Goal: Task Accomplishment & Management: Manage account settings

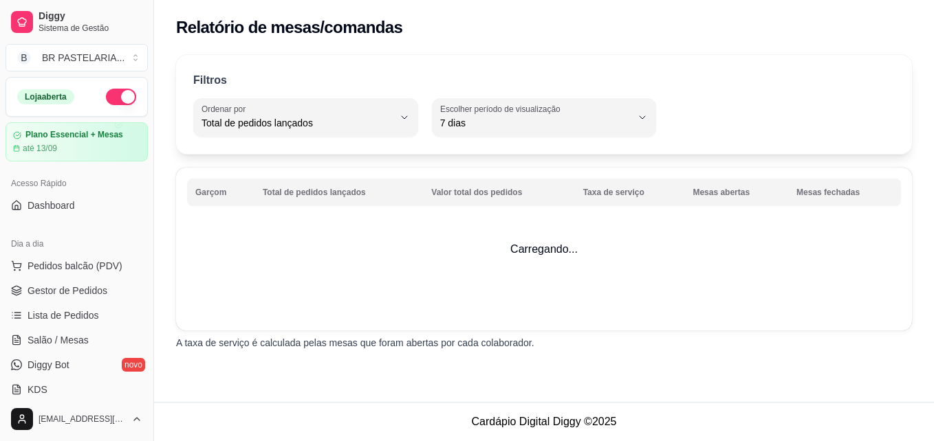
select select "TOTAL_OF_ORDERS"
select select "7"
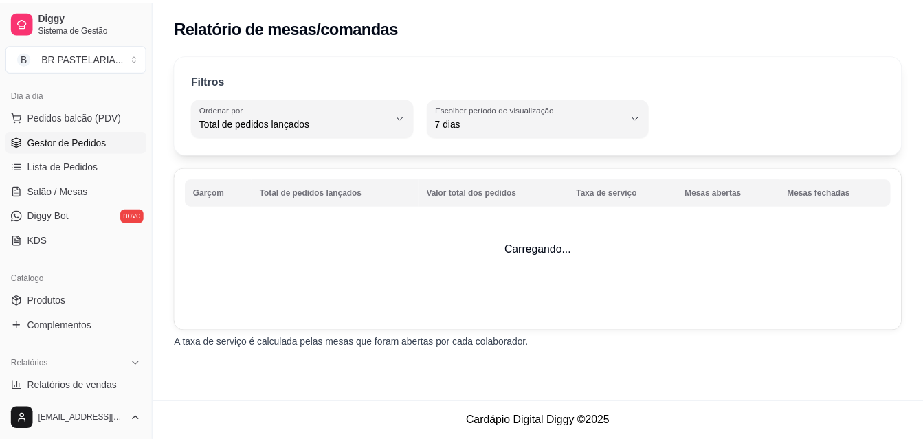
scroll to position [135, 0]
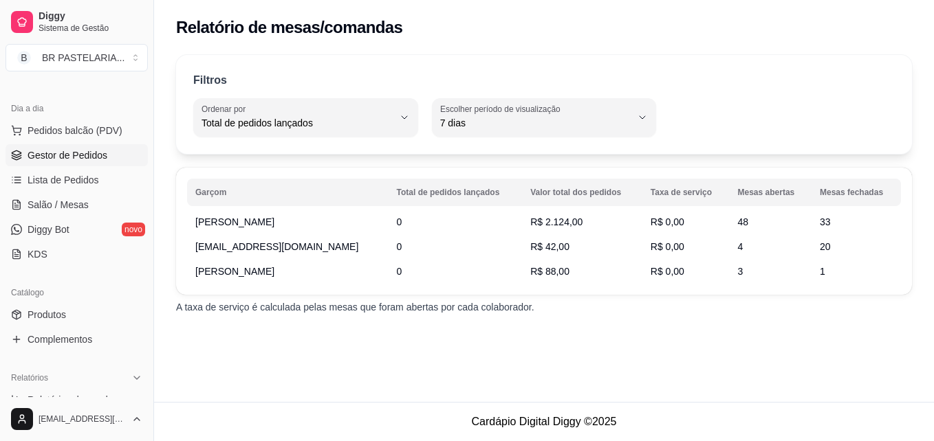
click at [96, 151] on span "Gestor de Pedidos" at bounding box center [68, 156] width 80 height 14
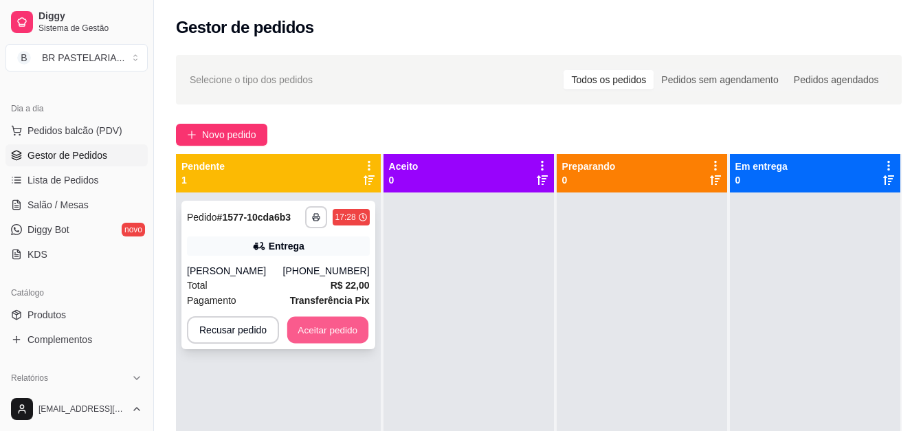
click at [362, 341] on button "Aceitar pedido" at bounding box center [327, 330] width 81 height 27
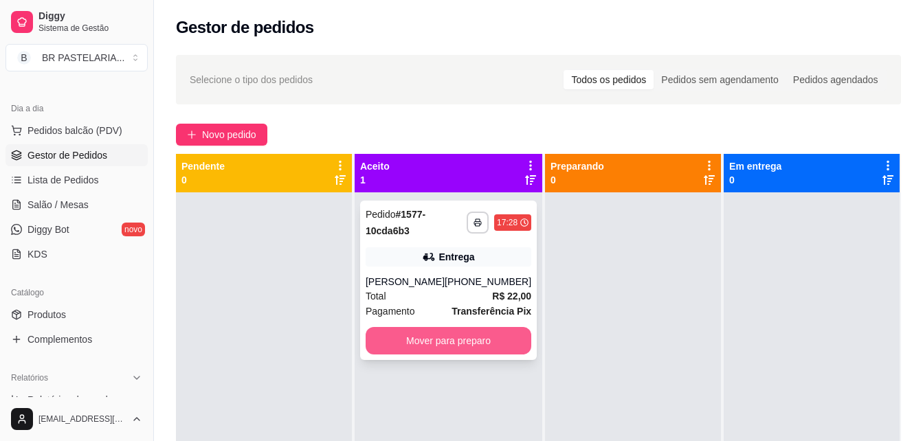
click at [458, 347] on button "Mover para preparo" at bounding box center [449, 341] width 166 height 28
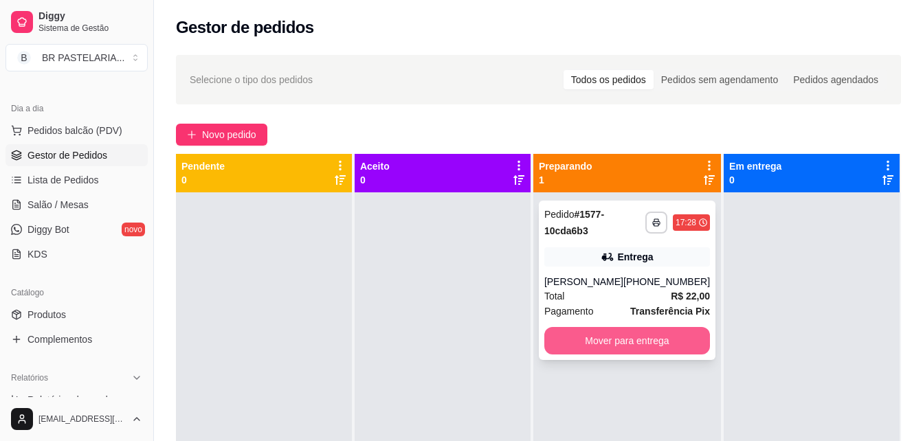
click at [597, 351] on button "Mover para entrega" at bounding box center [628, 341] width 166 height 28
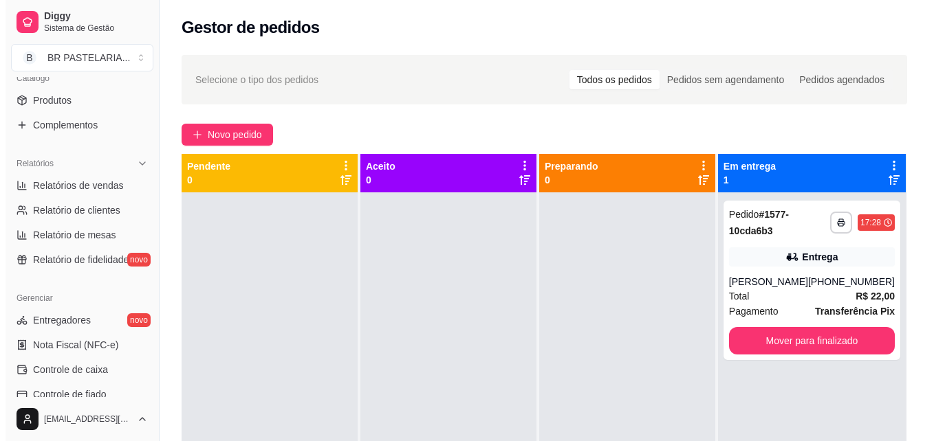
scroll to position [410, 0]
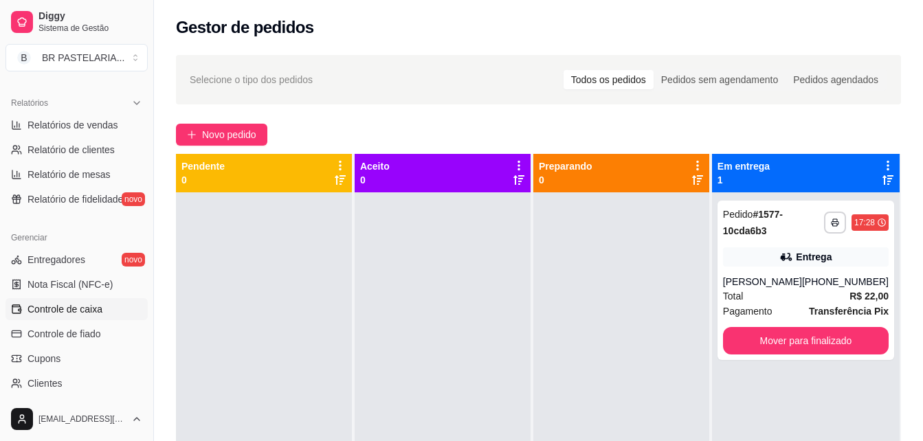
click at [91, 309] on span "Controle de caixa" at bounding box center [65, 310] width 75 height 14
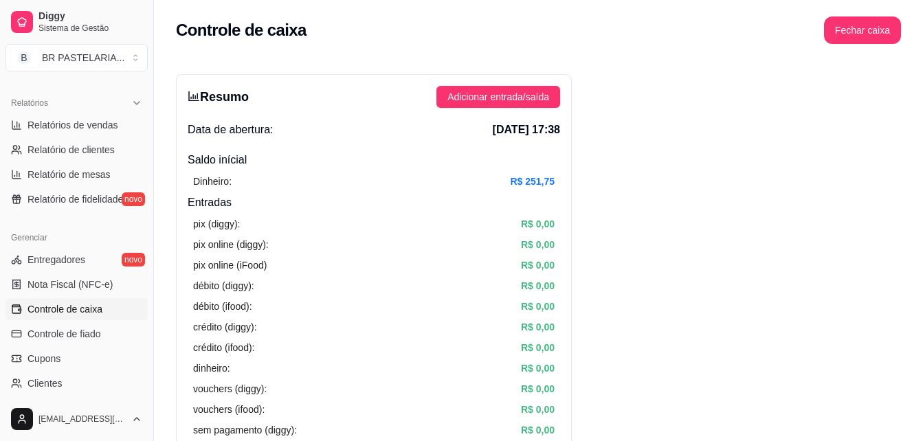
drag, startPoint x: 538, startPoint y: 223, endPoint x: 555, endPoint y: 237, distance: 21.6
click at [538, 230] on article "R$ 0,00" at bounding box center [538, 224] width 34 height 15
click at [551, 226] on article "R$ 0,00" at bounding box center [538, 224] width 34 height 15
click at [545, 223] on article "R$ 0,00" at bounding box center [538, 224] width 34 height 15
click at [543, 228] on article "R$ 0,00" at bounding box center [538, 224] width 34 height 15
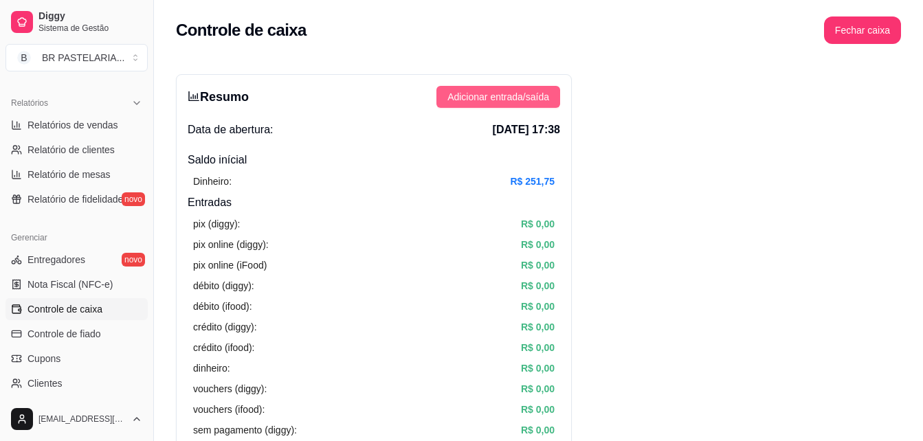
click at [517, 97] on span "Adicionar entrada/saída" at bounding box center [499, 96] width 102 height 15
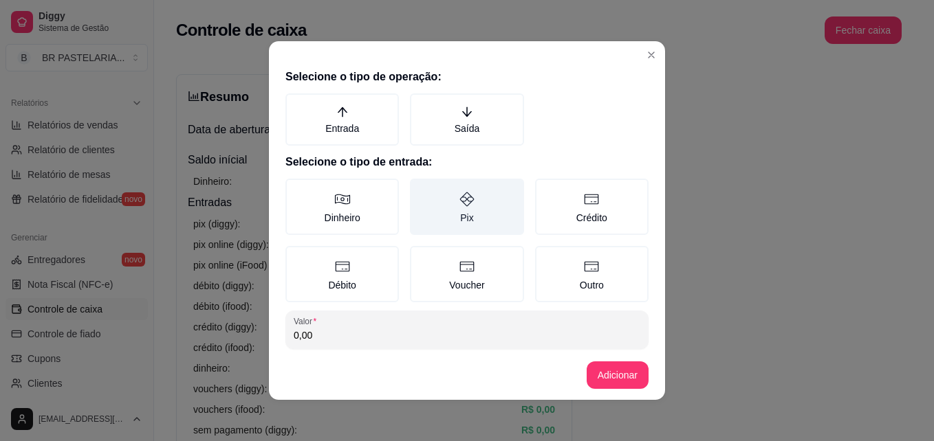
click at [481, 208] on label "Pix" at bounding box center [466, 207] width 113 height 56
click at [420, 189] on button "Pix" at bounding box center [414, 183] width 11 height 11
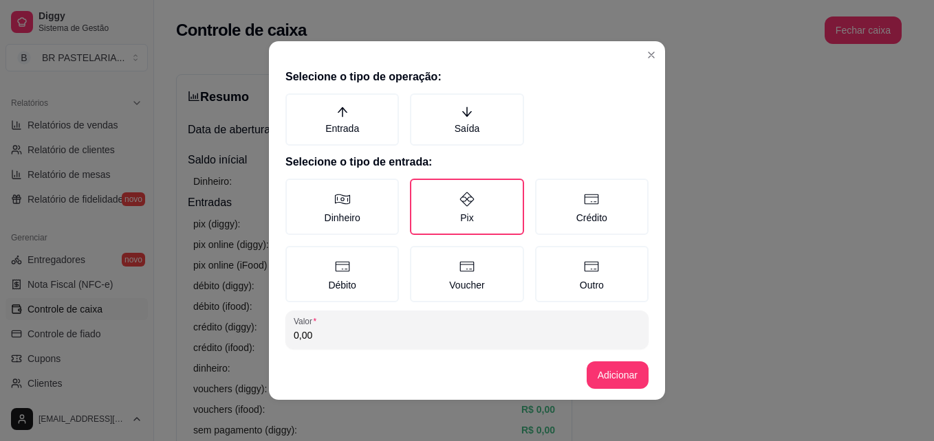
drag, startPoint x: 317, startPoint y: 338, endPoint x: 324, endPoint y: 338, distance: 6.9
click at [318, 338] on input "0,00" at bounding box center [467, 336] width 347 height 14
type input "10,00"
click at [623, 375] on button "Adicionar" at bounding box center [617, 376] width 62 height 28
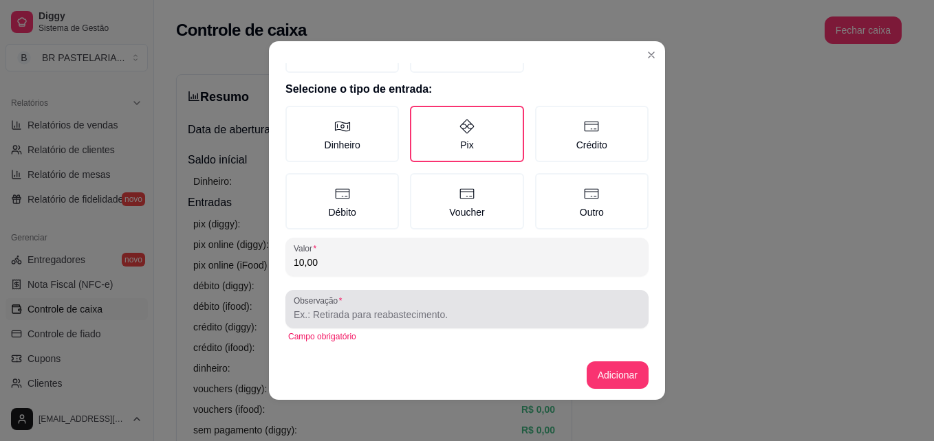
scroll to position [3, 0]
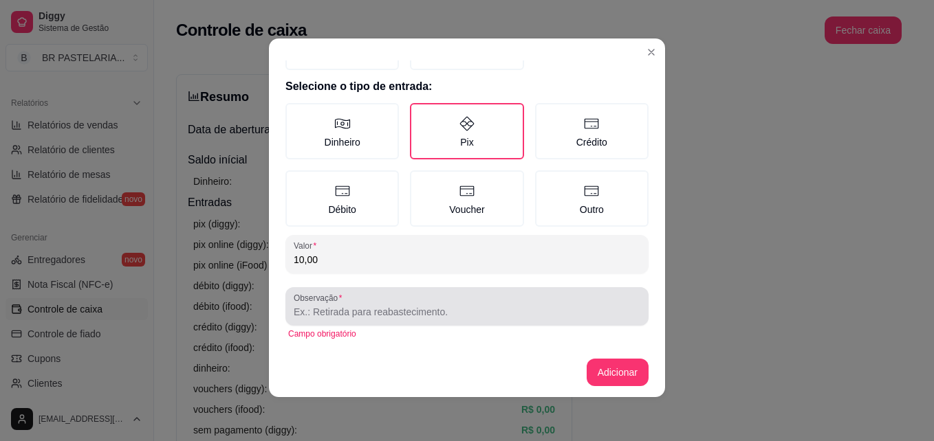
click at [448, 311] on input "Observação" at bounding box center [467, 312] width 347 height 14
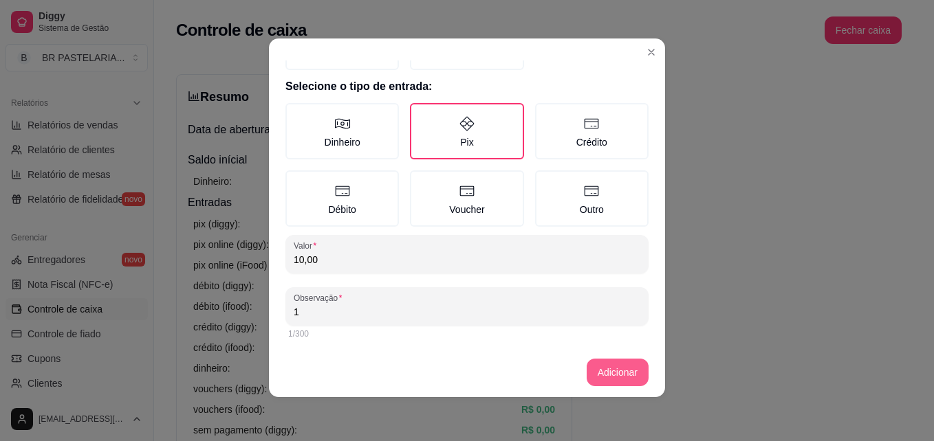
type input "1"
click at [633, 366] on button "Adicionar" at bounding box center [617, 373] width 61 height 27
click at [622, 372] on button "Adicionar" at bounding box center [617, 373] width 61 height 27
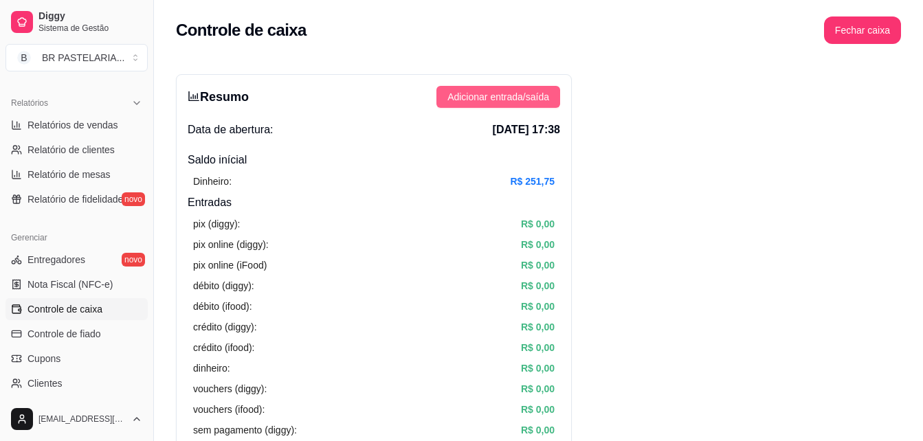
click at [523, 99] on span "Adicionar entrada/saída" at bounding box center [499, 96] width 102 height 15
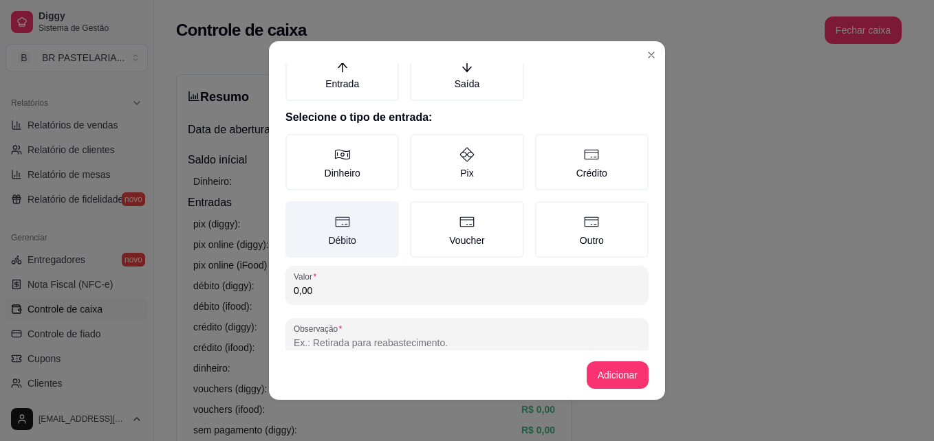
scroll to position [69, 0]
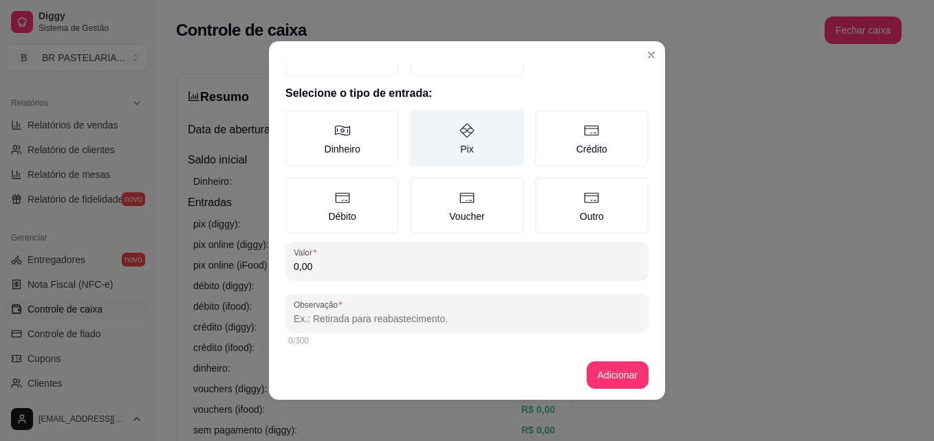
click at [445, 153] on label "Pix" at bounding box center [466, 138] width 113 height 56
click at [420, 178] on button "Pix" at bounding box center [414, 183] width 11 height 11
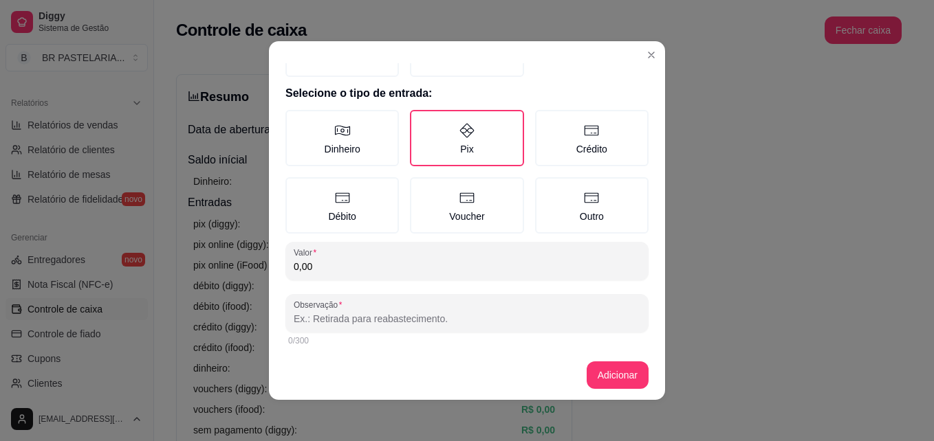
click at [375, 292] on div "Selecione o tipo de operação: Entrada Saída Selecione o tipo de entrada: Dinhei…" at bounding box center [467, 206] width 396 height 287
click at [402, 272] on input "0,00" at bounding box center [467, 267] width 347 height 14
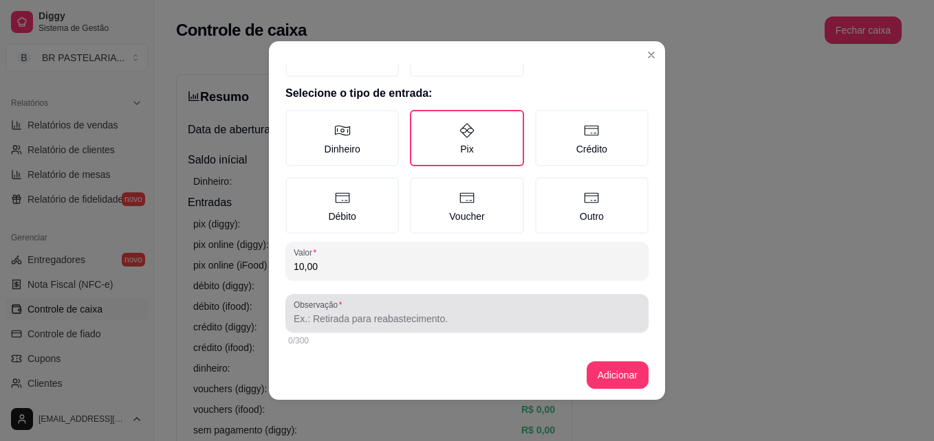
type input "10,00"
click at [384, 322] on input "Observação" at bounding box center [467, 319] width 347 height 14
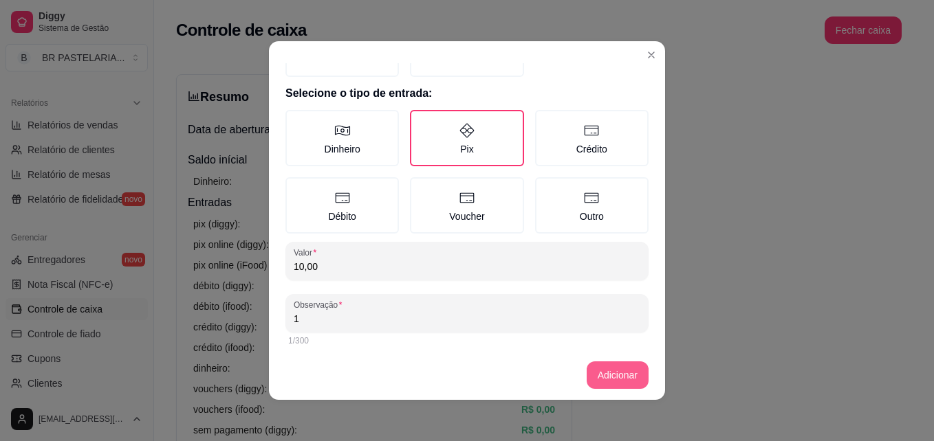
type input "1"
click at [600, 371] on button "Adicionar" at bounding box center [617, 375] width 61 height 27
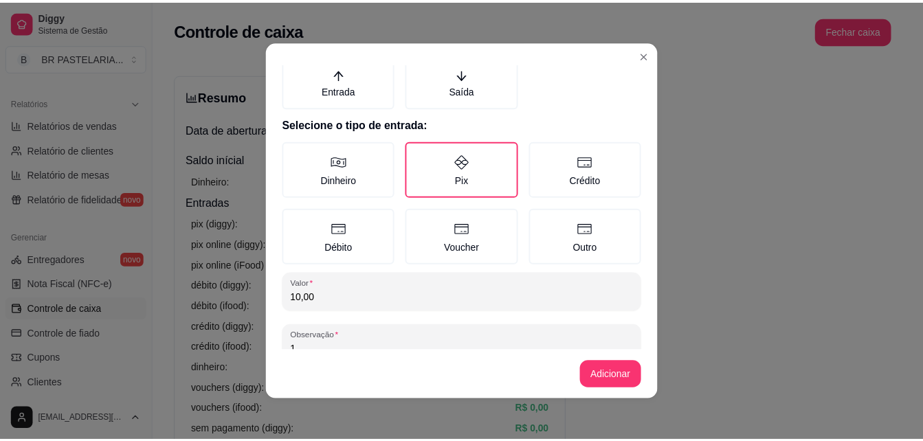
scroll to position [73, 0]
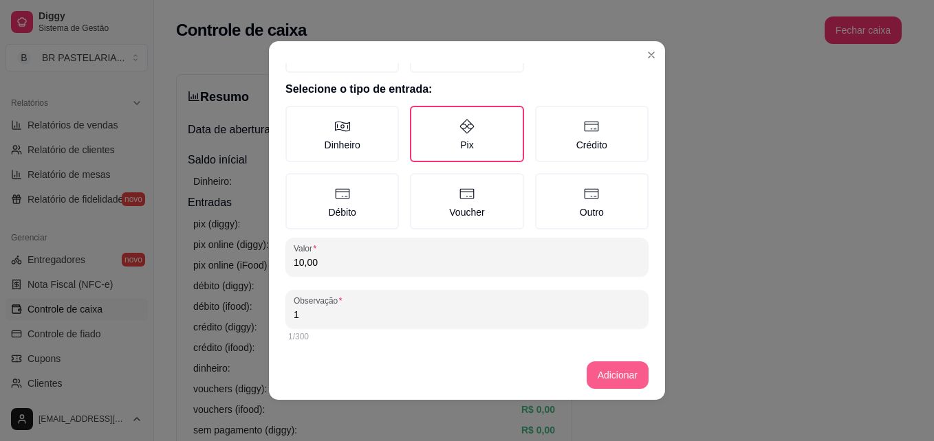
click at [606, 366] on button "Adicionar" at bounding box center [617, 376] width 62 height 28
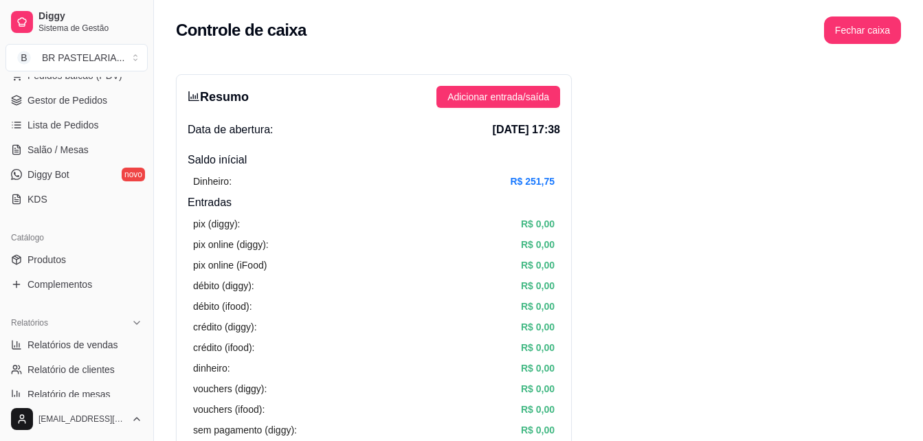
scroll to position [67, 0]
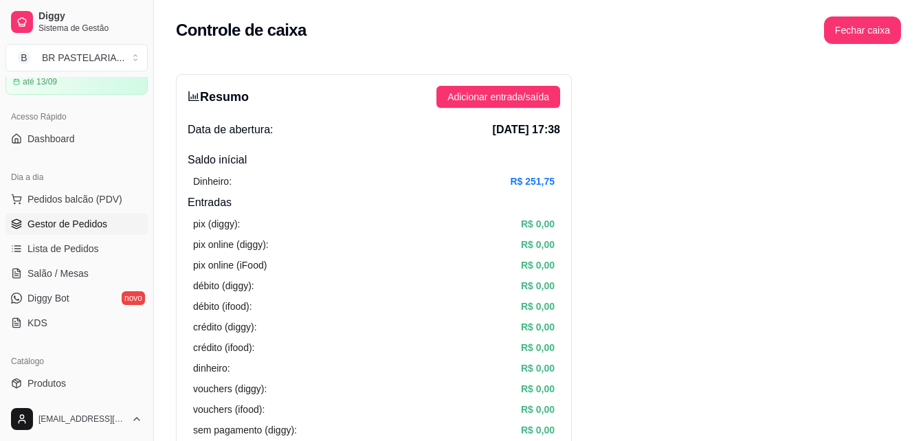
click at [82, 219] on span "Gestor de Pedidos" at bounding box center [68, 224] width 80 height 14
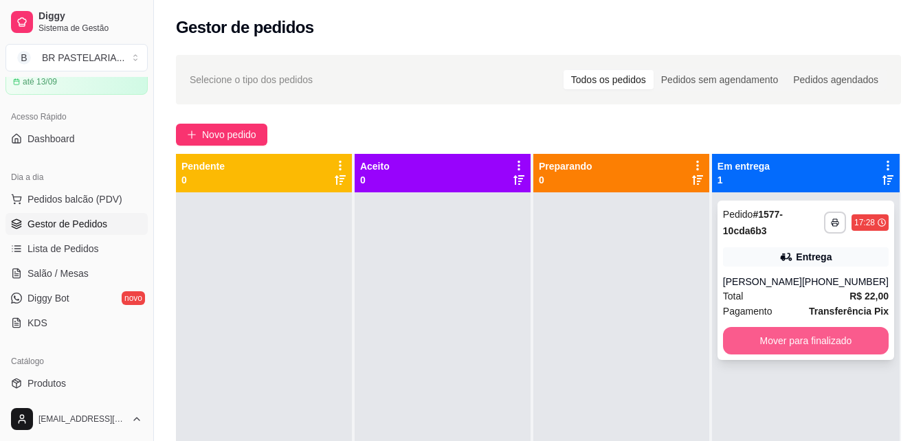
click at [843, 349] on button "Mover para finalizado" at bounding box center [806, 341] width 166 height 28
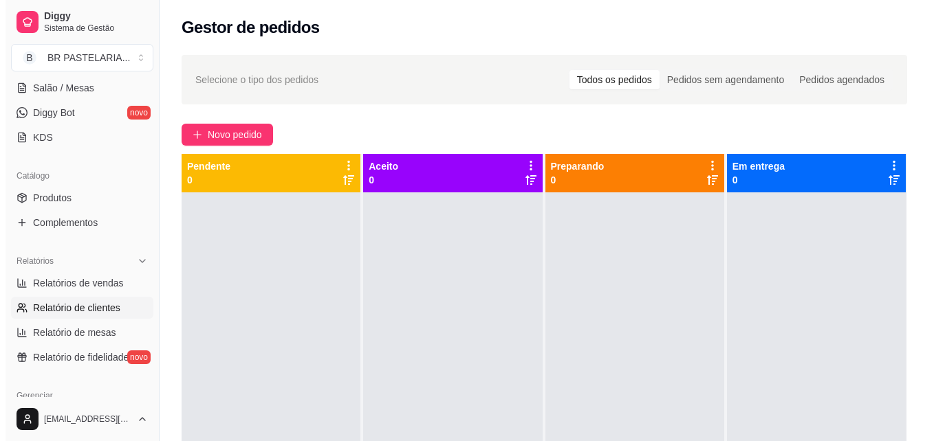
scroll to position [273, 0]
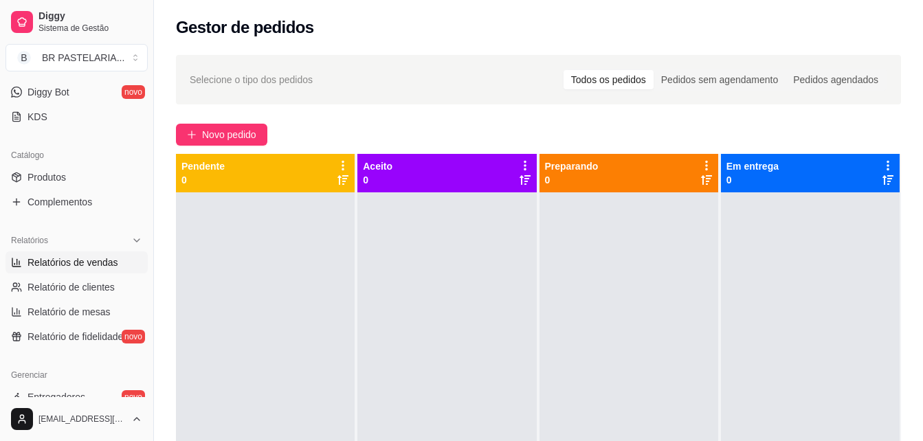
click at [94, 270] on link "Relatórios de vendas" at bounding box center [77, 263] width 142 height 22
select select "ALL"
select select "0"
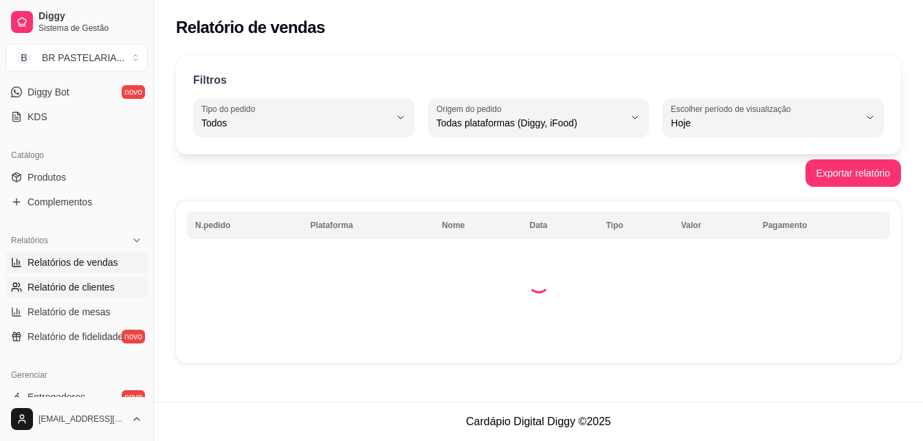
click at [95, 279] on link "Relatório de clientes" at bounding box center [77, 287] width 142 height 22
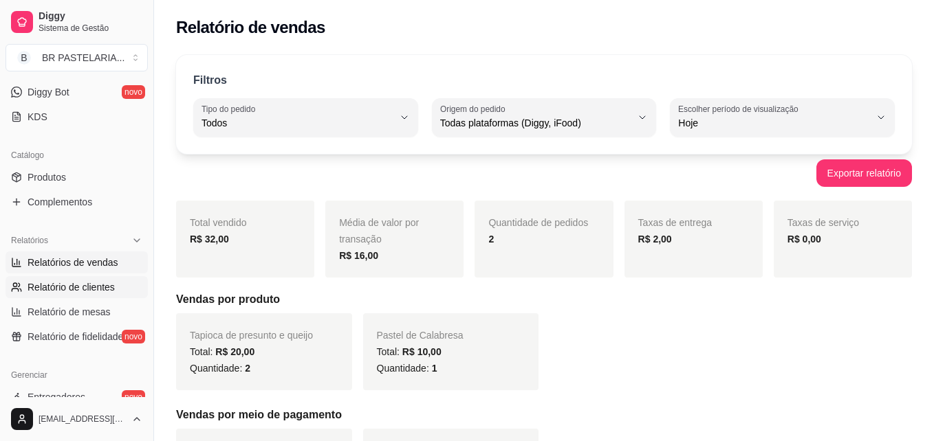
select select "30"
select select "HIGHEST_TOTAL_SPENT_WITH_ORDERS"
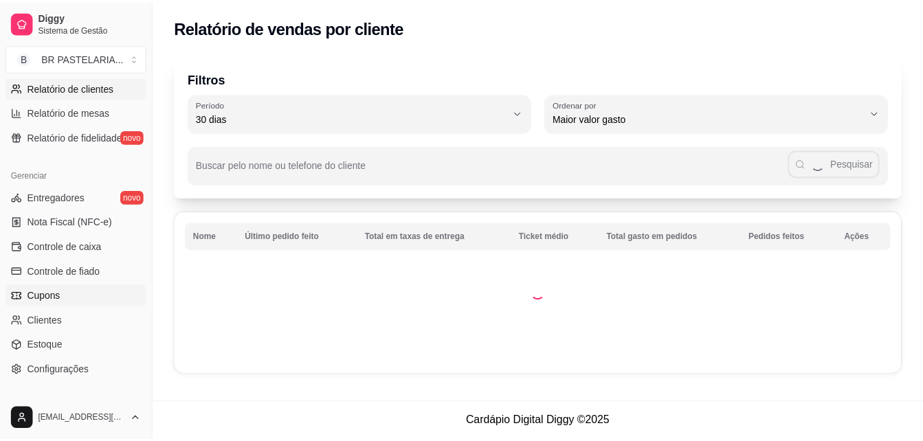
scroll to position [479, 0]
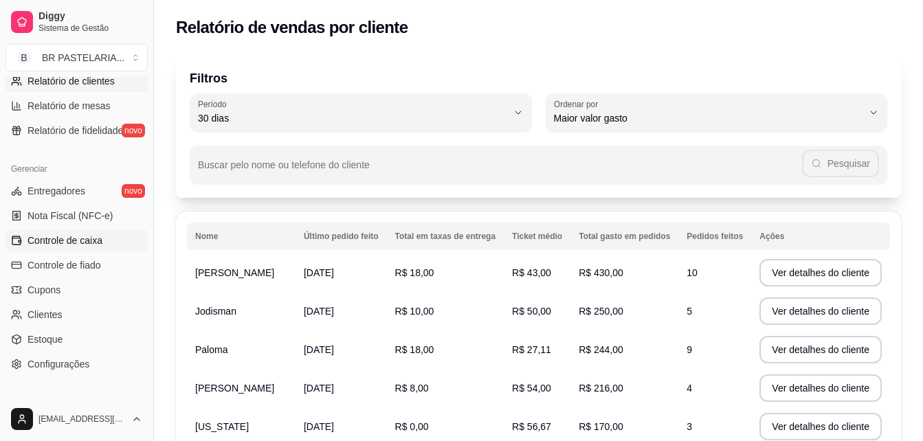
click at [68, 239] on span "Controle de caixa" at bounding box center [65, 241] width 75 height 14
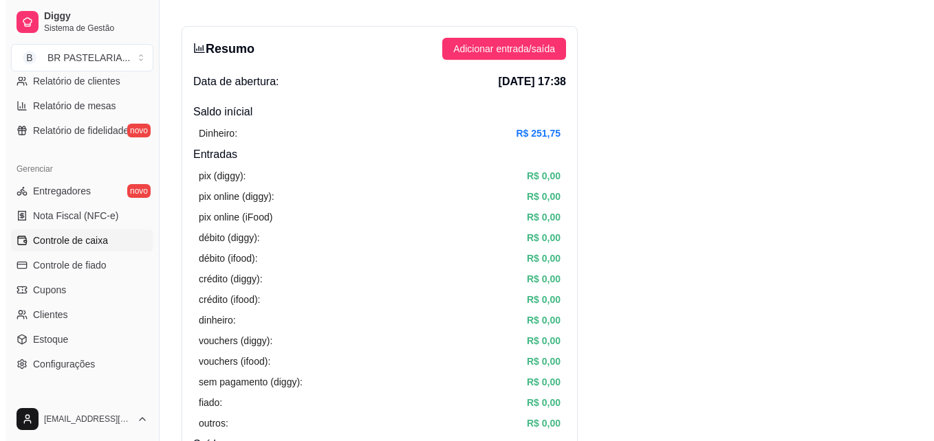
scroll to position [69, 0]
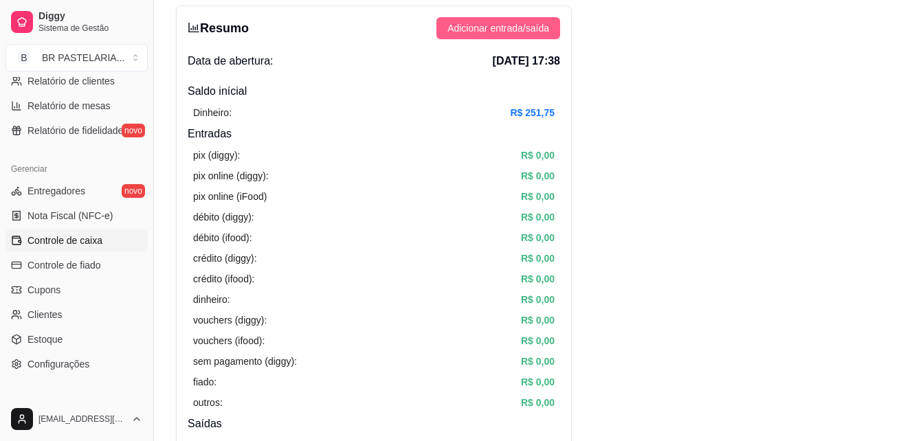
click at [481, 29] on span "Adicionar entrada/saída" at bounding box center [499, 28] width 102 height 15
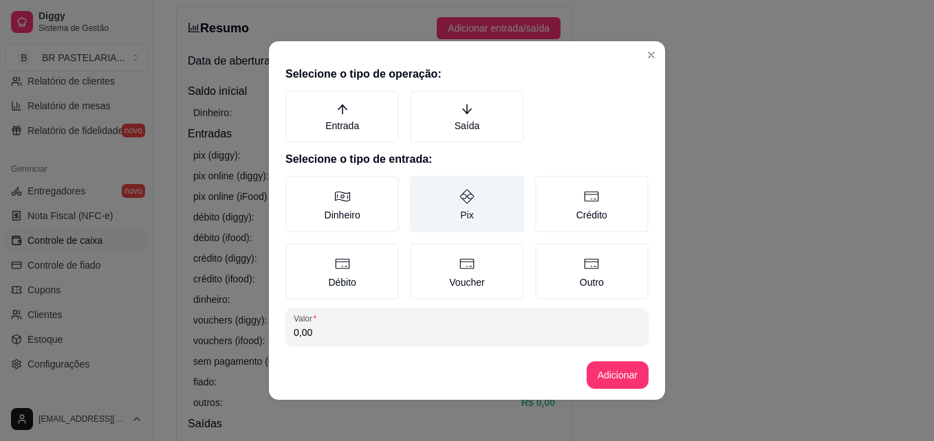
scroll to position [0, 0]
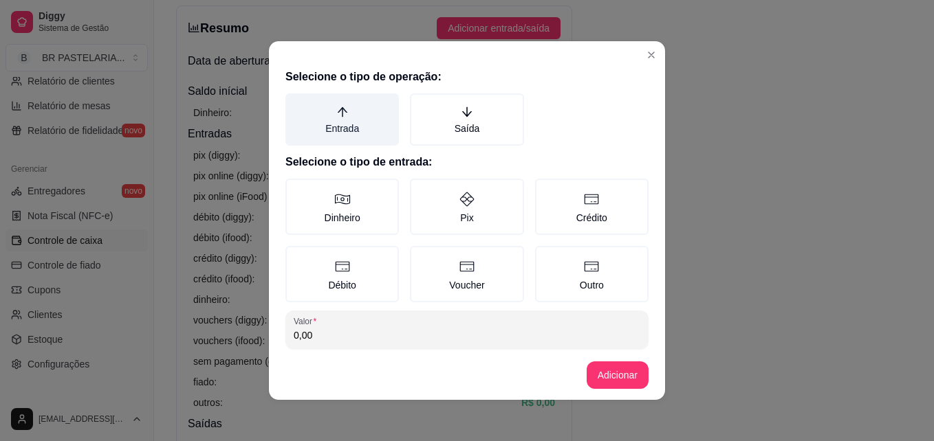
click at [364, 131] on label "Entrada" at bounding box center [341, 120] width 113 height 52
click at [296, 104] on button "Entrada" at bounding box center [290, 98] width 11 height 11
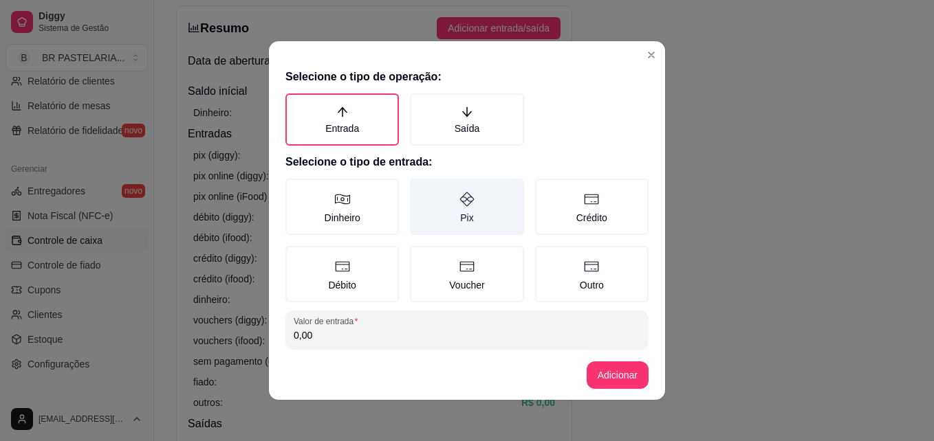
click at [480, 200] on label "Pix" at bounding box center [466, 207] width 113 height 56
click at [420, 189] on button "Pix" at bounding box center [414, 183] width 11 height 11
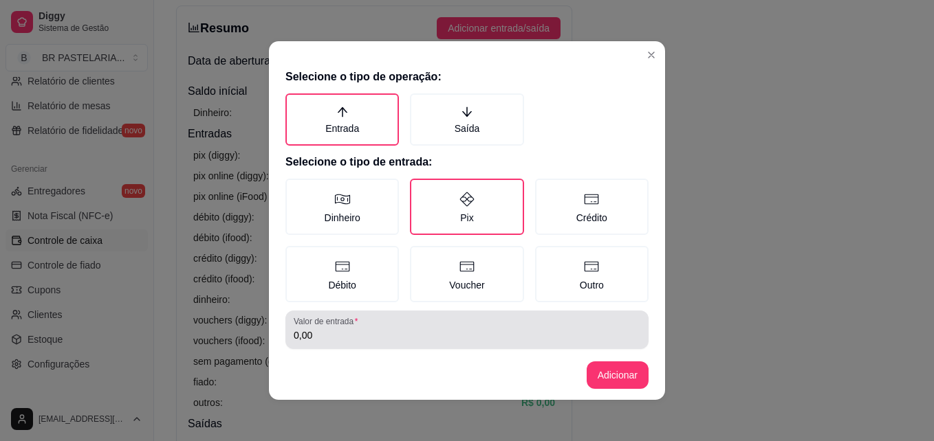
click at [426, 328] on div "0,00" at bounding box center [467, 330] width 347 height 28
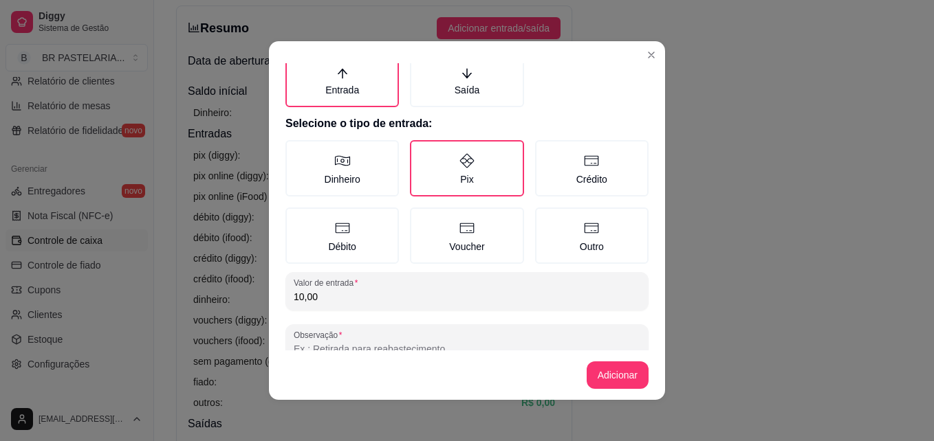
scroll to position [73, 0]
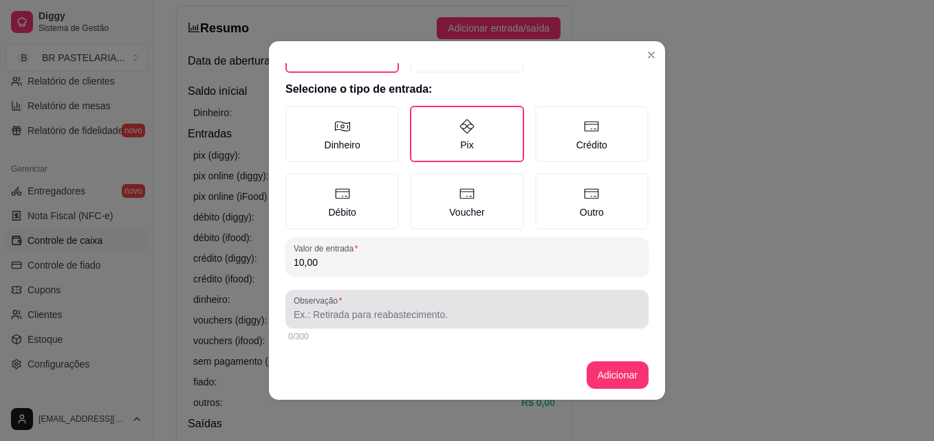
type input "10,00"
click at [432, 314] on input "Observação" at bounding box center [467, 315] width 347 height 14
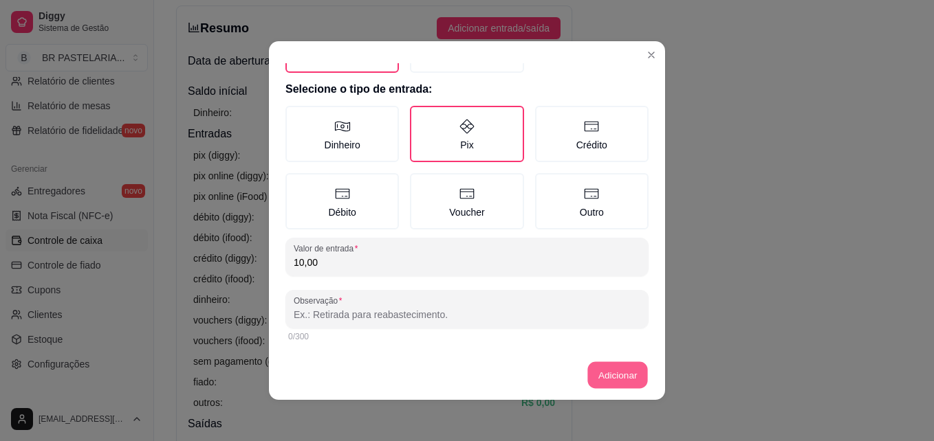
click at [609, 378] on button "Adicionar" at bounding box center [617, 375] width 61 height 27
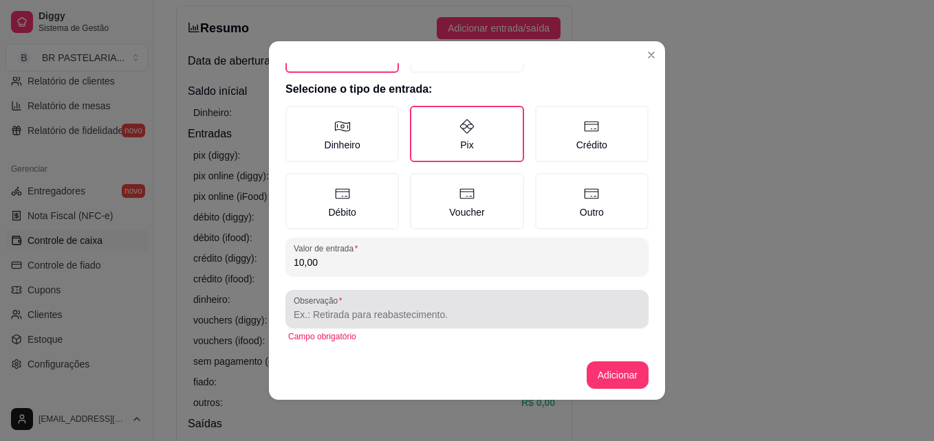
click at [476, 325] on div "Observação" at bounding box center [466, 309] width 363 height 39
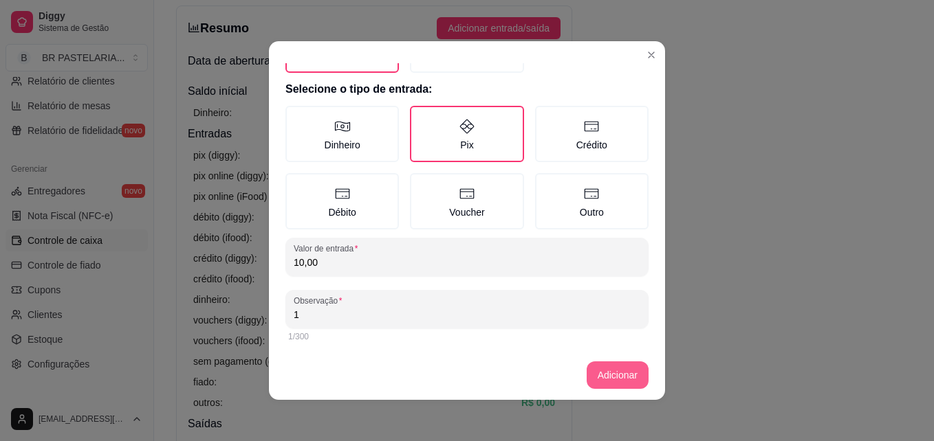
type input "1"
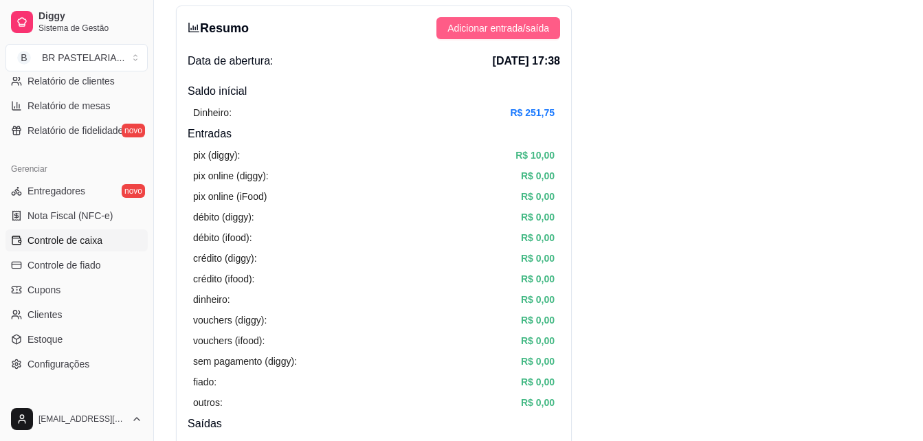
click at [523, 39] on button "Adicionar entrada/saída" at bounding box center [499, 28] width 124 height 22
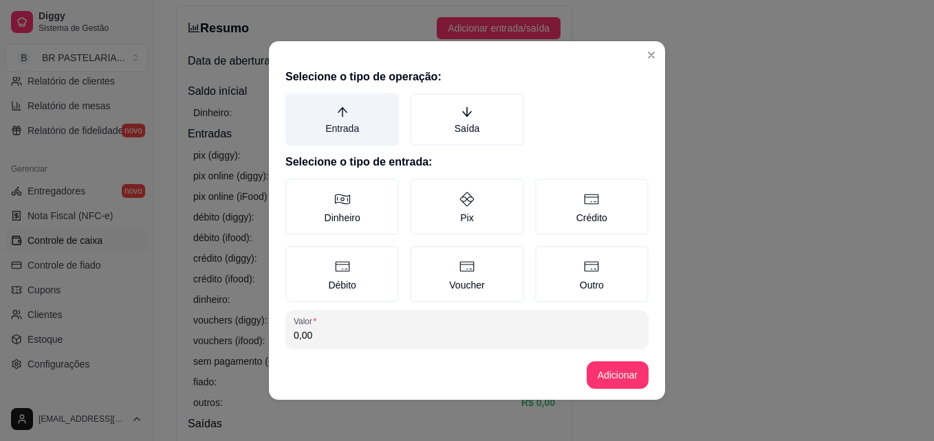
click at [359, 134] on label "Entrada" at bounding box center [341, 120] width 113 height 52
click at [296, 104] on button "Entrada" at bounding box center [290, 98] width 11 height 11
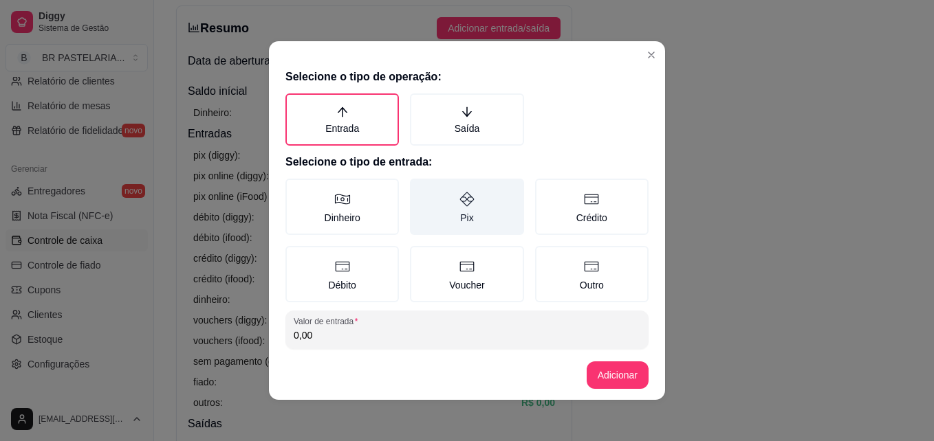
click at [487, 212] on label "Pix" at bounding box center [466, 207] width 113 height 56
click at [420, 189] on button "Pix" at bounding box center [414, 183] width 11 height 11
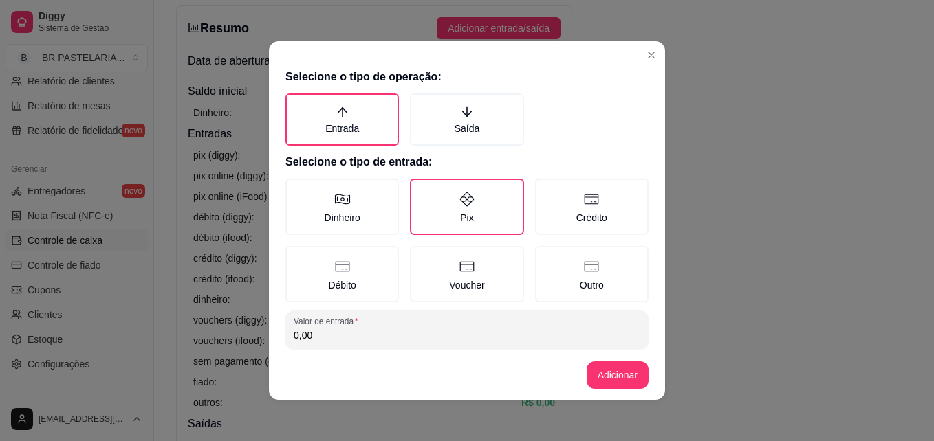
click at [428, 334] on input "0,00" at bounding box center [467, 336] width 347 height 14
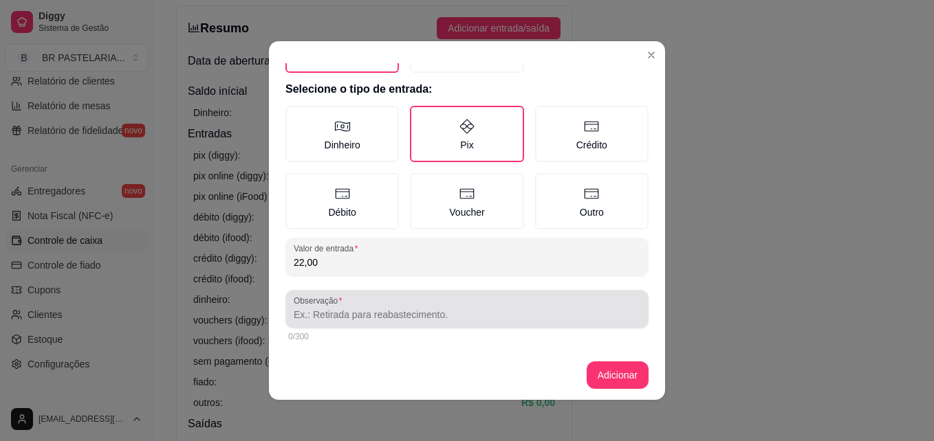
type input "22,00"
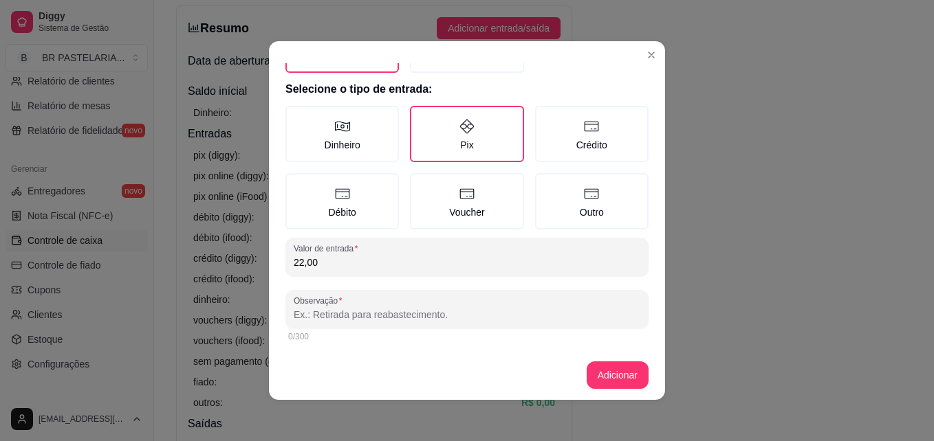
click at [348, 319] on input "Observação" at bounding box center [467, 315] width 347 height 14
type input "1"
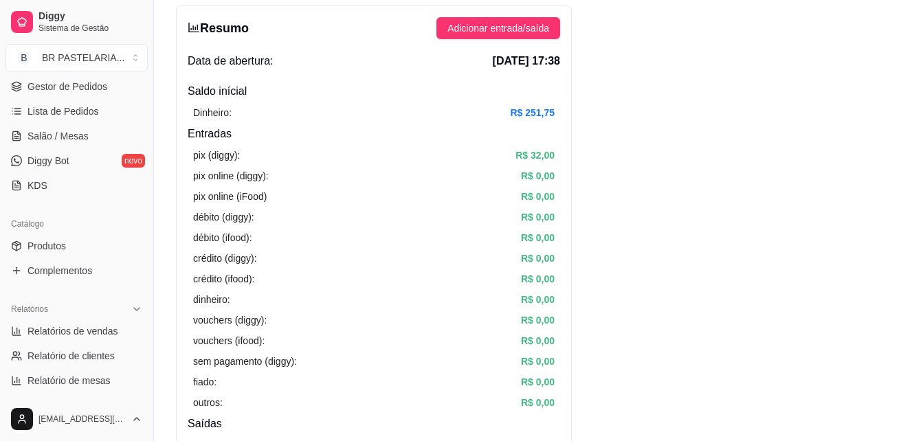
scroll to position [0, 0]
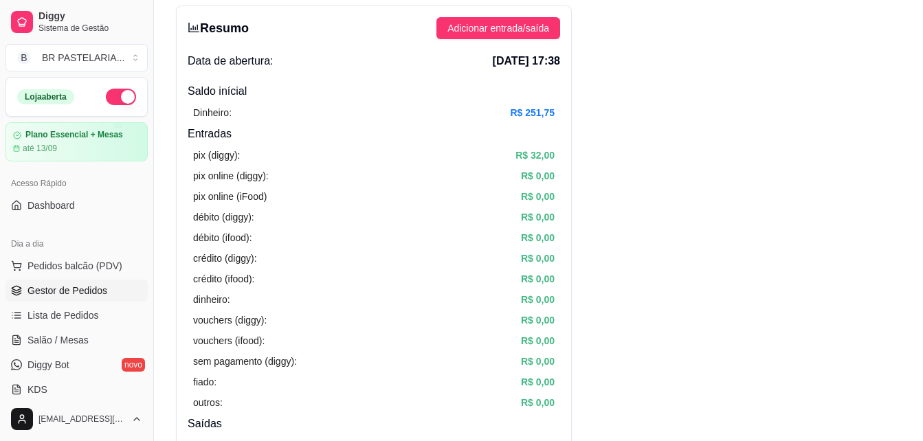
click at [82, 286] on span "Gestor de Pedidos" at bounding box center [68, 291] width 80 height 14
